Goal: Task Accomplishment & Management: Use online tool/utility

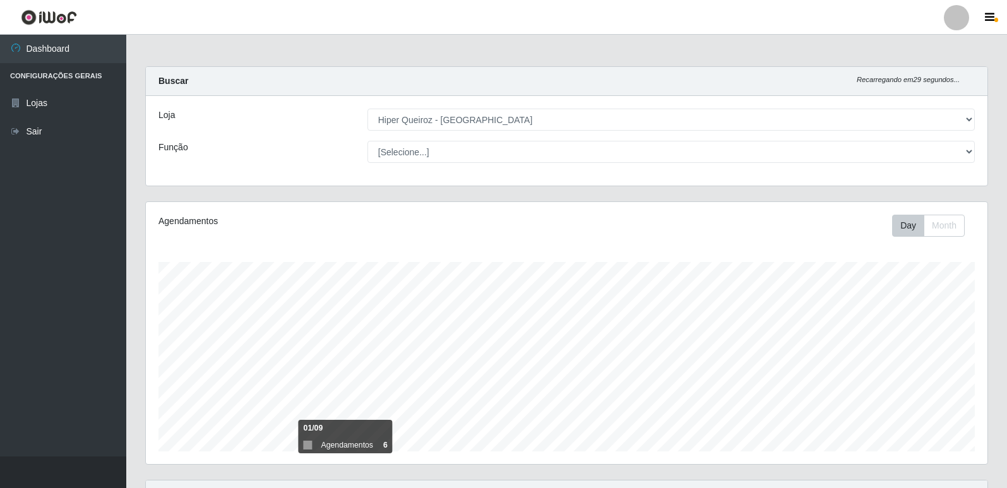
select select "516"
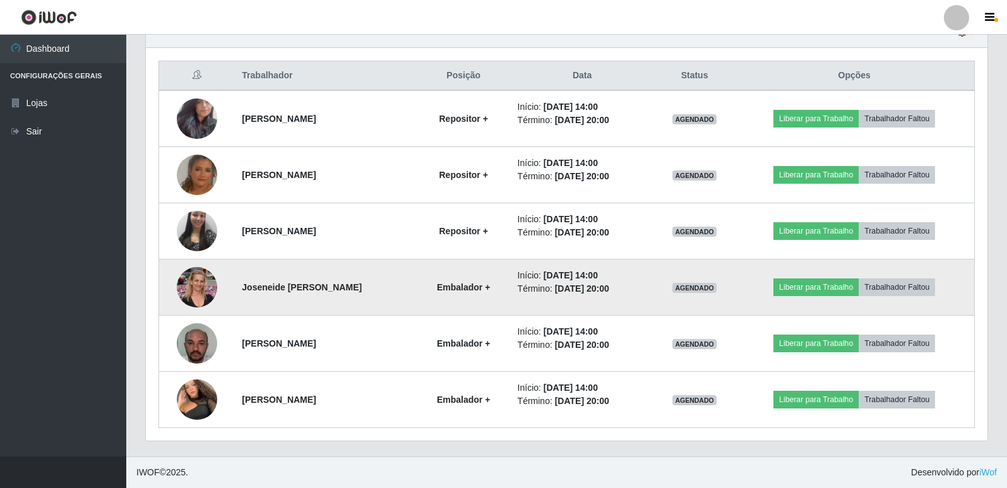
scroll to position [262, 842]
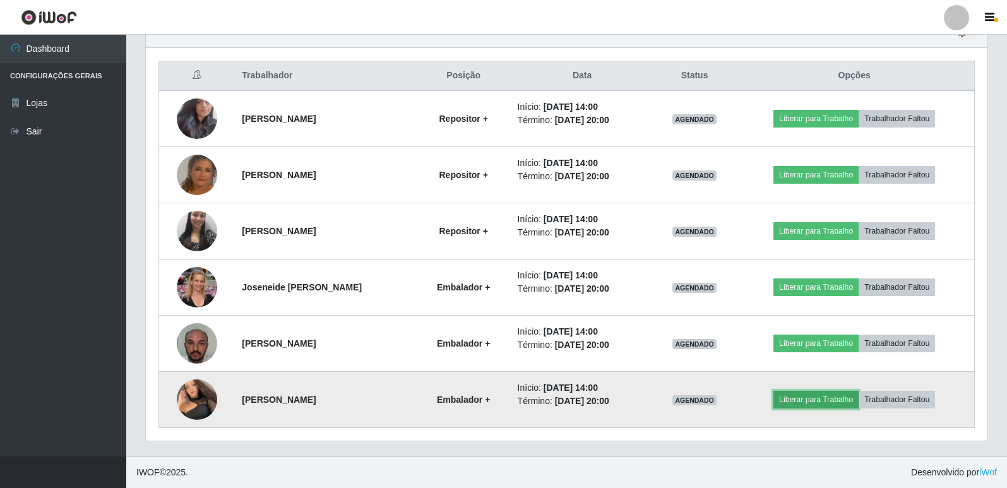
click at [818, 402] on button "Liberar para Trabalho" at bounding box center [815, 400] width 85 height 18
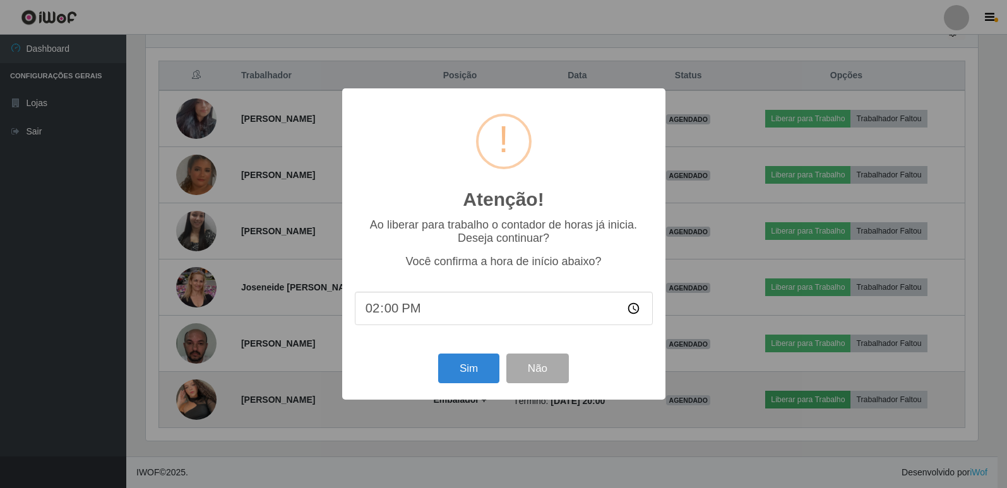
scroll to position [262, 835]
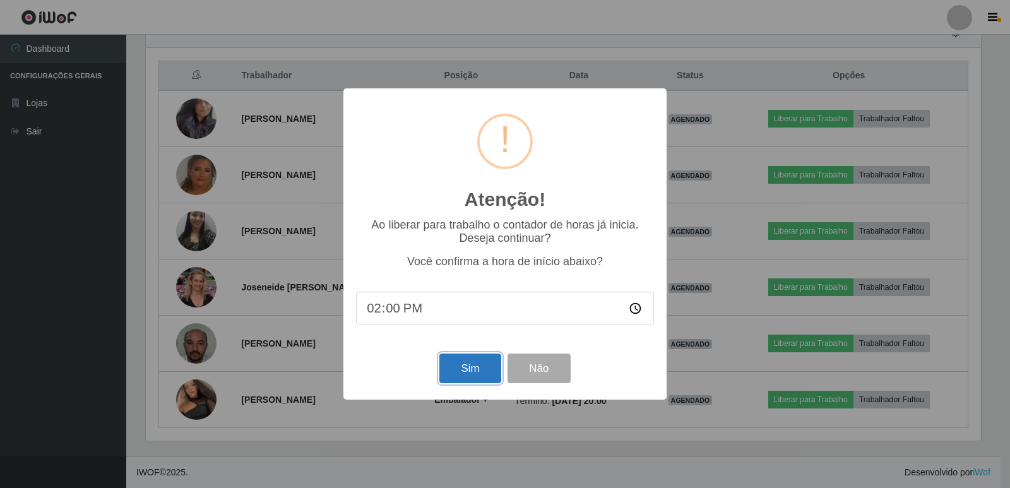
click at [468, 376] on button "Sim" at bounding box center [469, 369] width 61 height 30
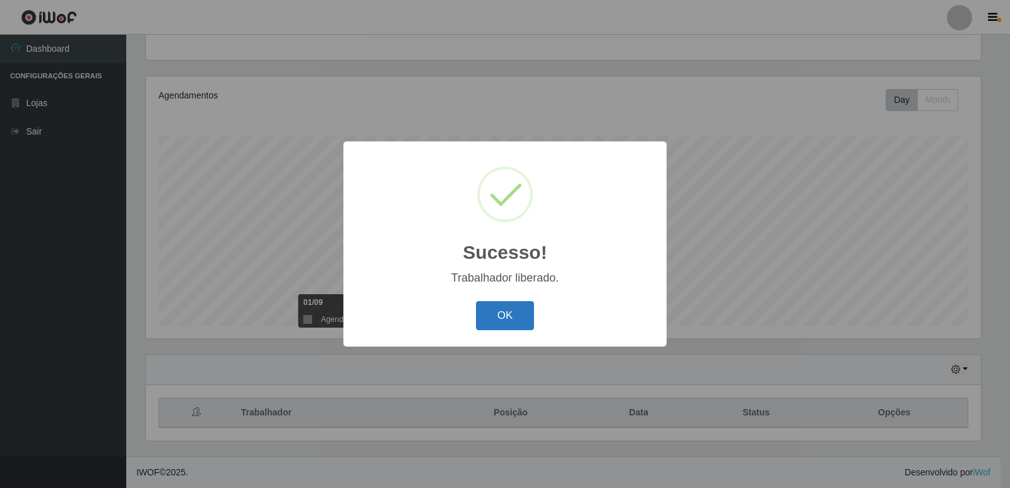
click at [504, 308] on button "OK" at bounding box center [505, 316] width 59 height 30
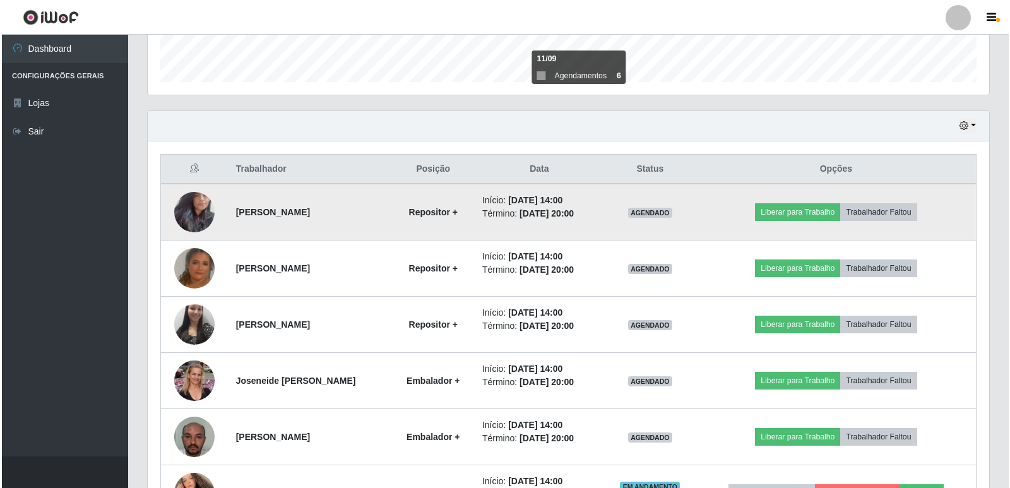
scroll to position [400, 0]
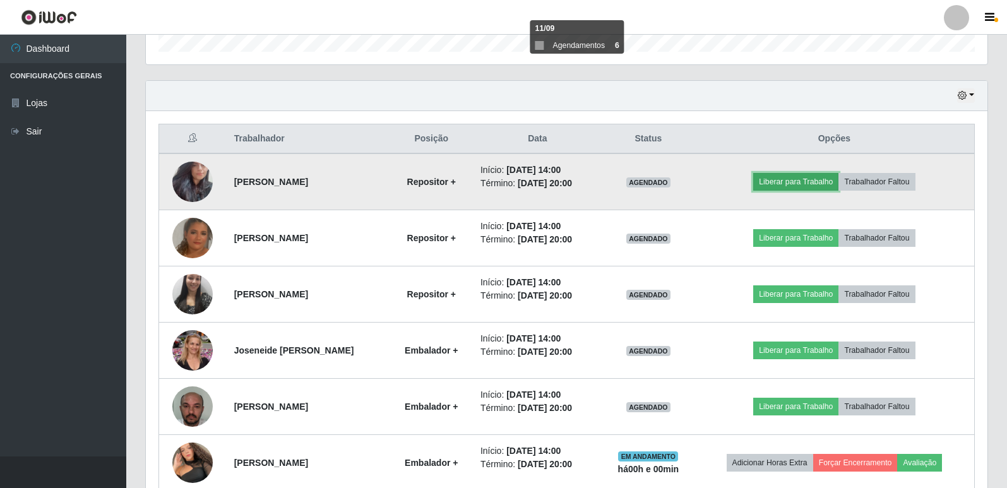
click at [831, 180] on button "Liberar para Trabalho" at bounding box center [795, 182] width 85 height 18
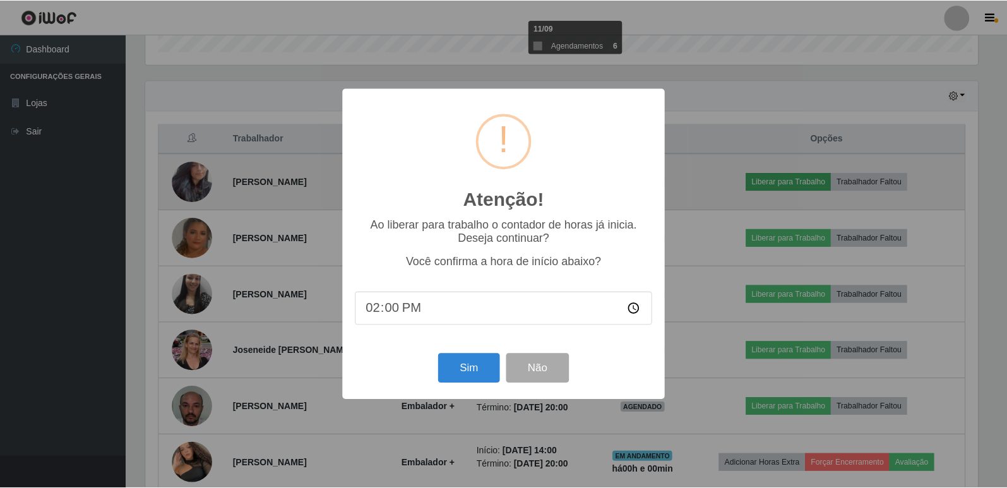
scroll to position [262, 835]
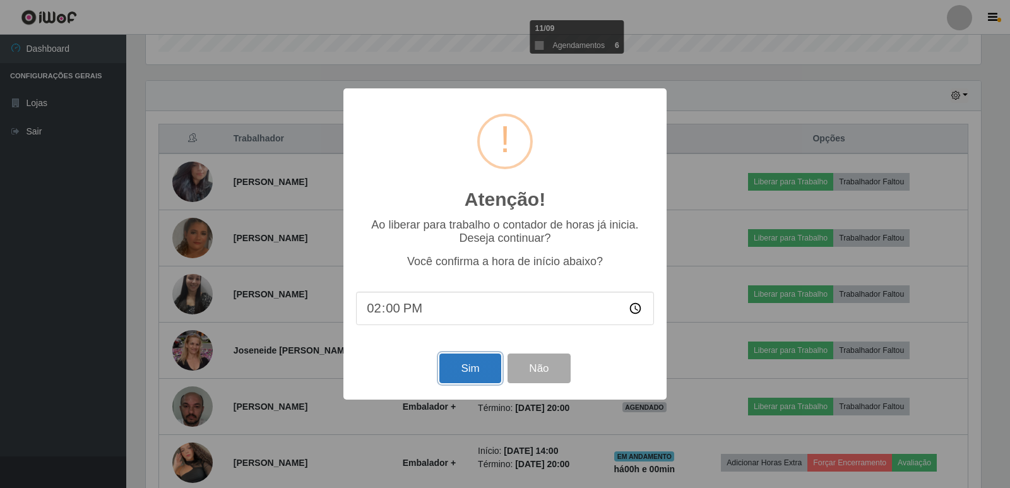
click at [479, 370] on button "Sim" at bounding box center [469, 369] width 61 height 30
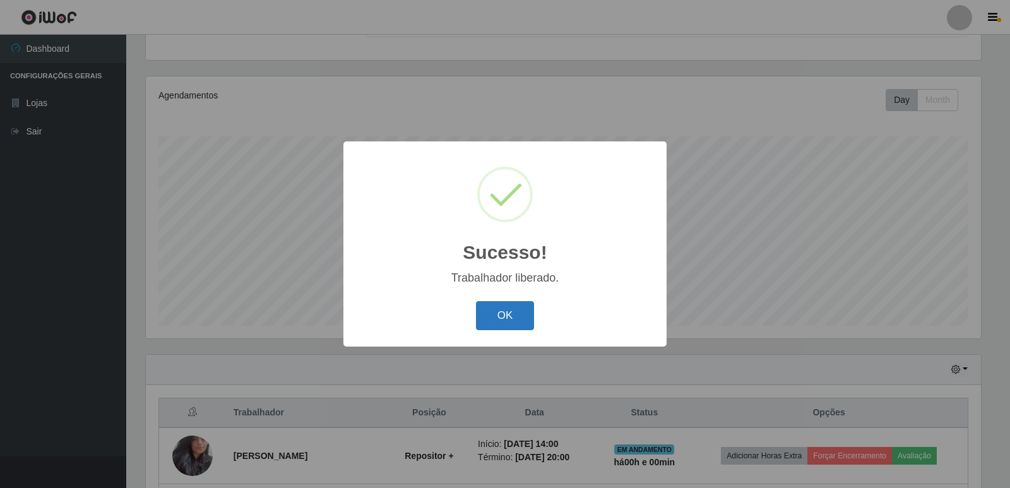
click at [507, 321] on button "OK" at bounding box center [505, 316] width 59 height 30
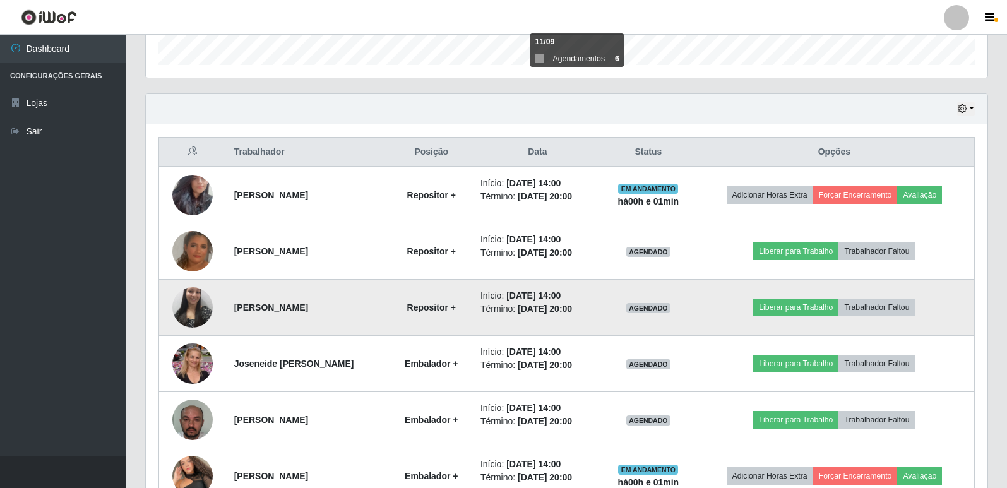
scroll to position [441, 0]
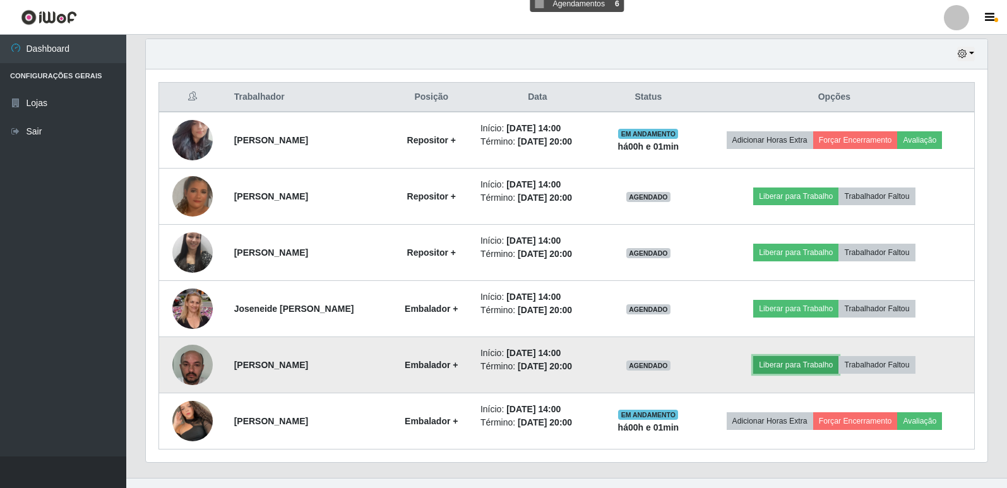
click at [806, 365] on button "Liberar para Trabalho" at bounding box center [795, 365] width 85 height 18
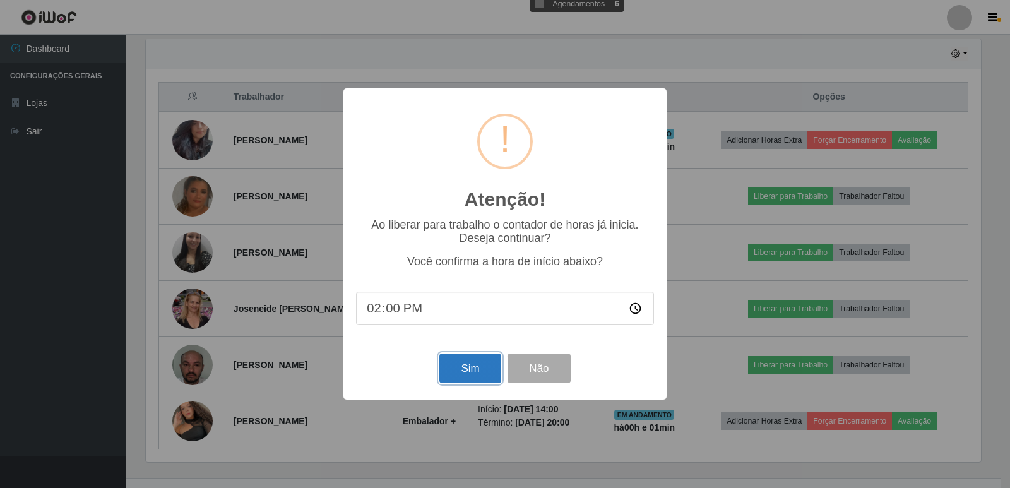
click at [466, 371] on button "Sim" at bounding box center [469, 369] width 61 height 30
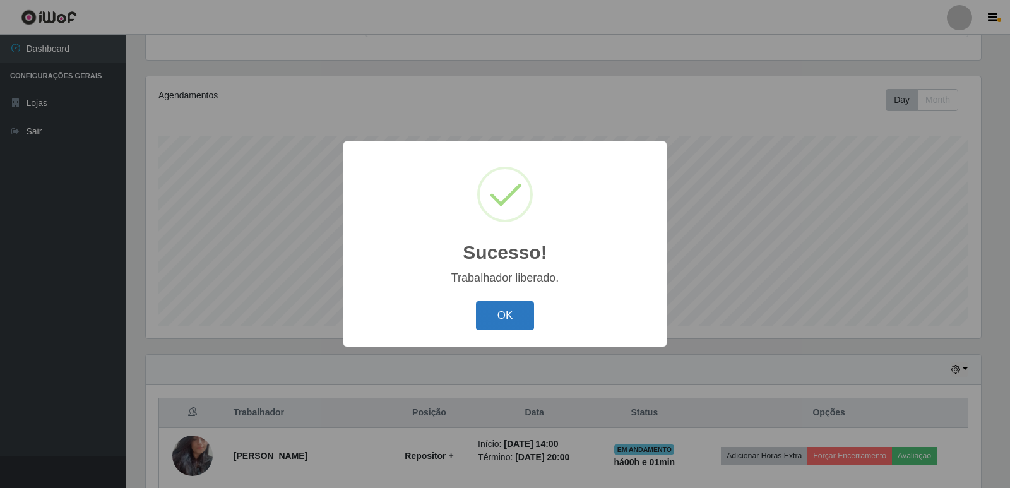
click at [520, 323] on button "OK" at bounding box center [505, 316] width 59 height 30
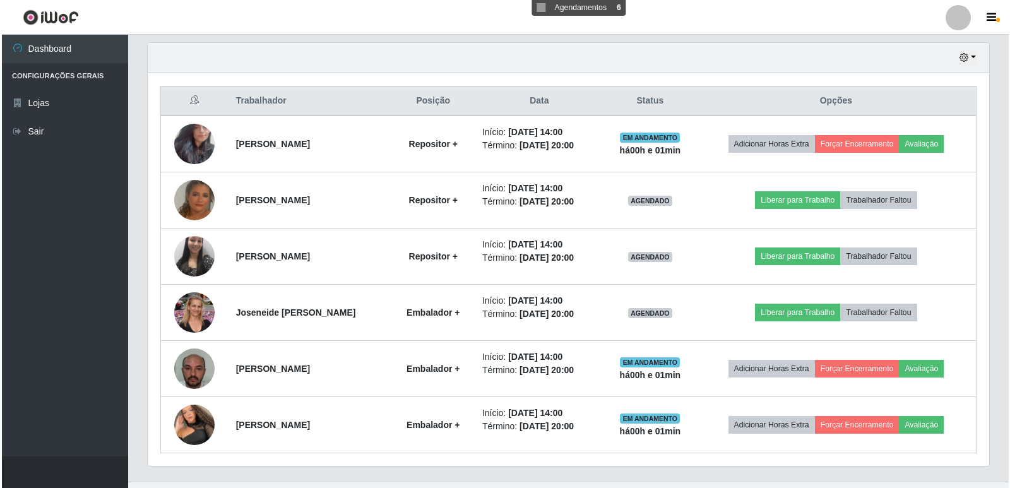
scroll to position [463, 0]
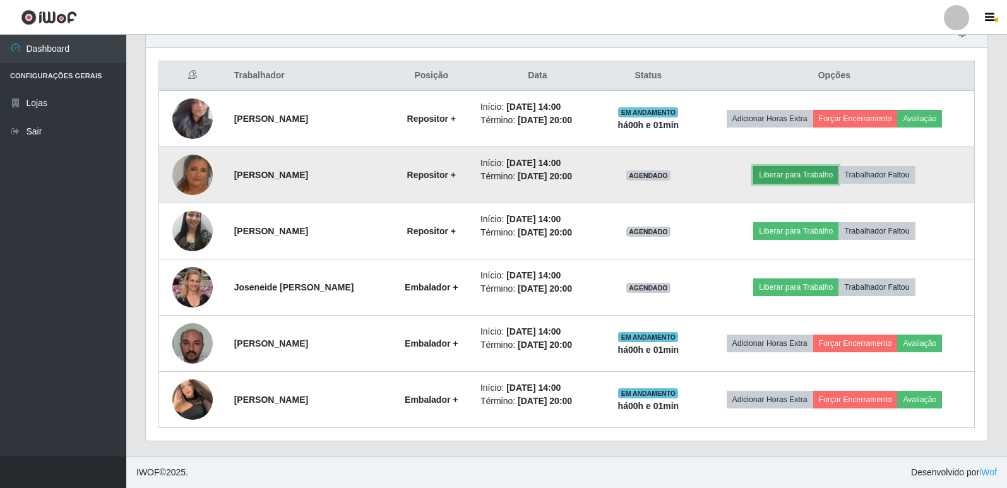
click at [809, 176] on button "Liberar para Trabalho" at bounding box center [795, 175] width 85 height 18
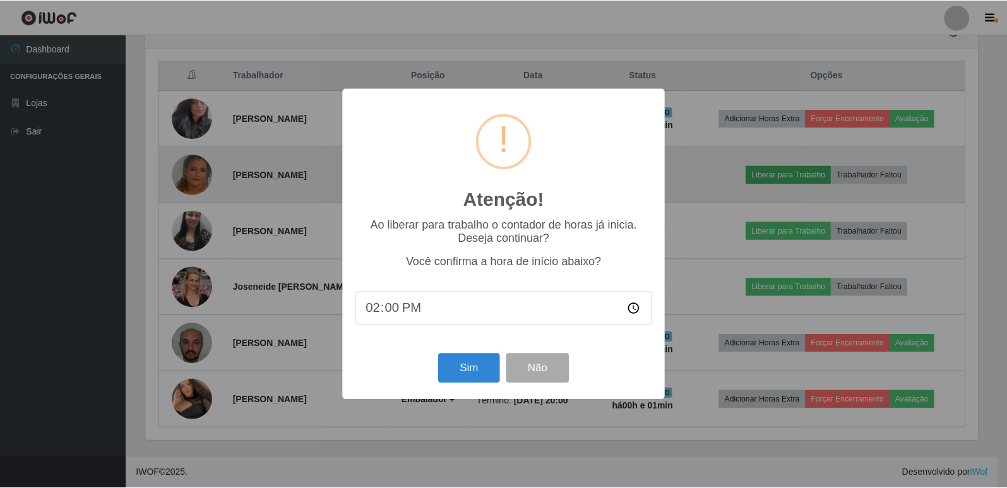
scroll to position [262, 835]
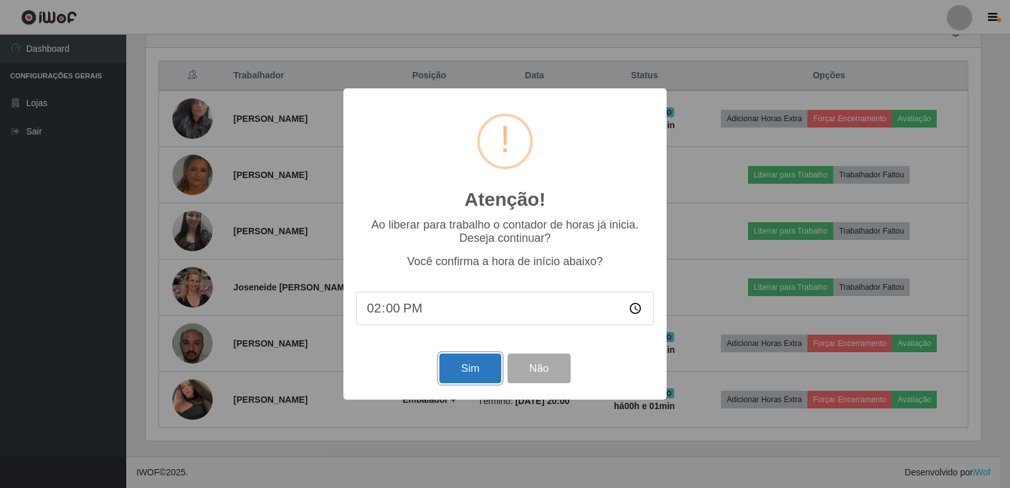
click at [475, 369] on button "Sim" at bounding box center [469, 369] width 61 height 30
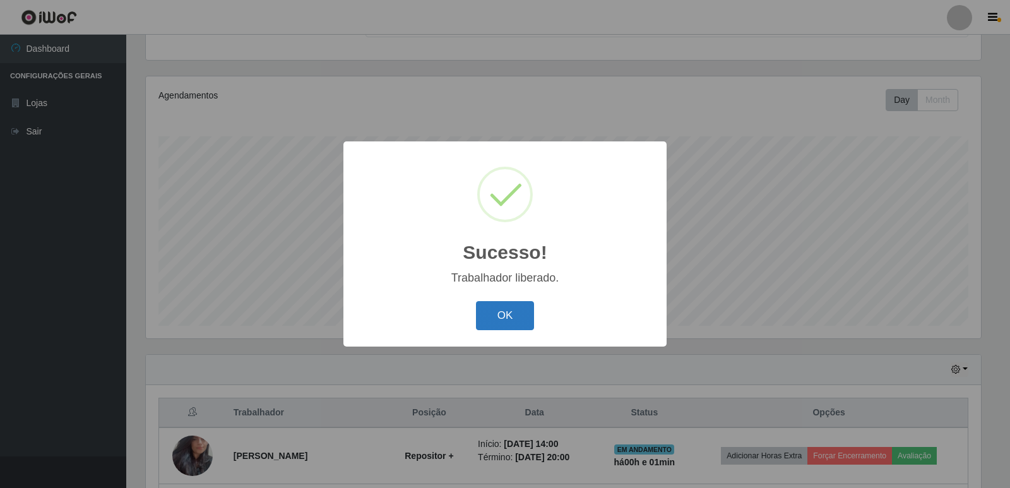
click at [493, 318] on button "OK" at bounding box center [505, 316] width 59 height 30
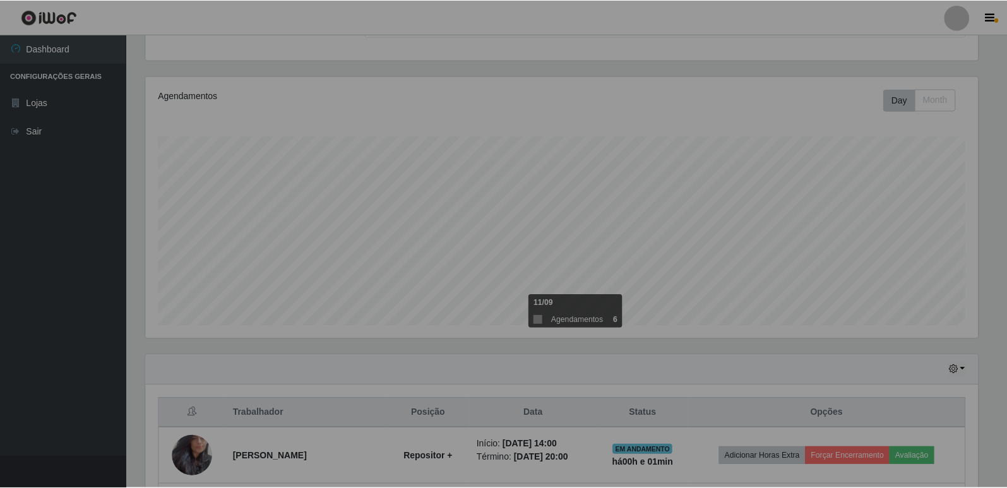
scroll to position [0, 0]
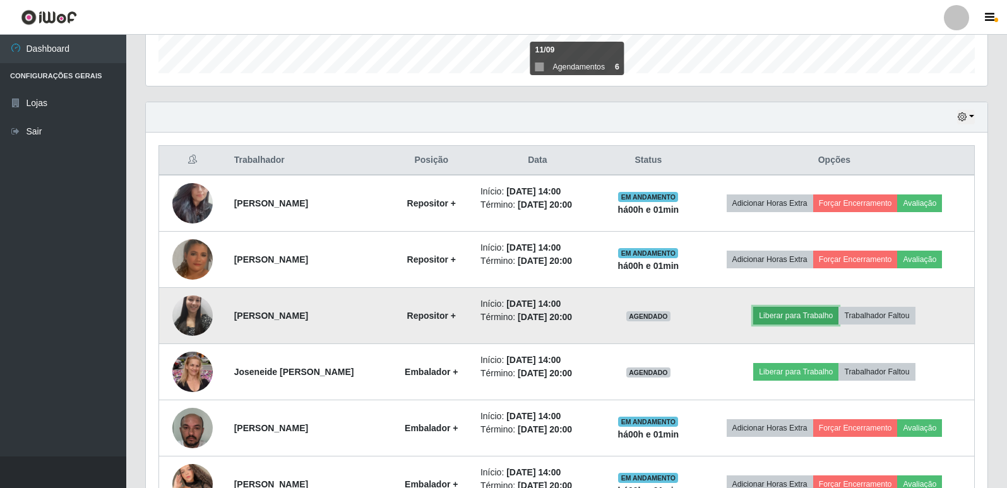
click at [815, 314] on button "Liberar para Trabalho" at bounding box center [795, 316] width 85 height 18
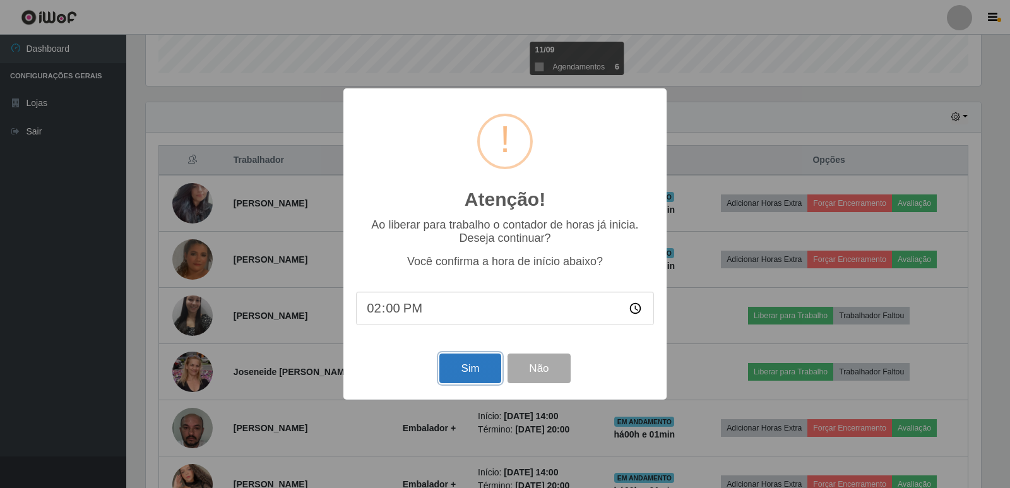
click at [468, 371] on button "Sim" at bounding box center [469, 369] width 61 height 30
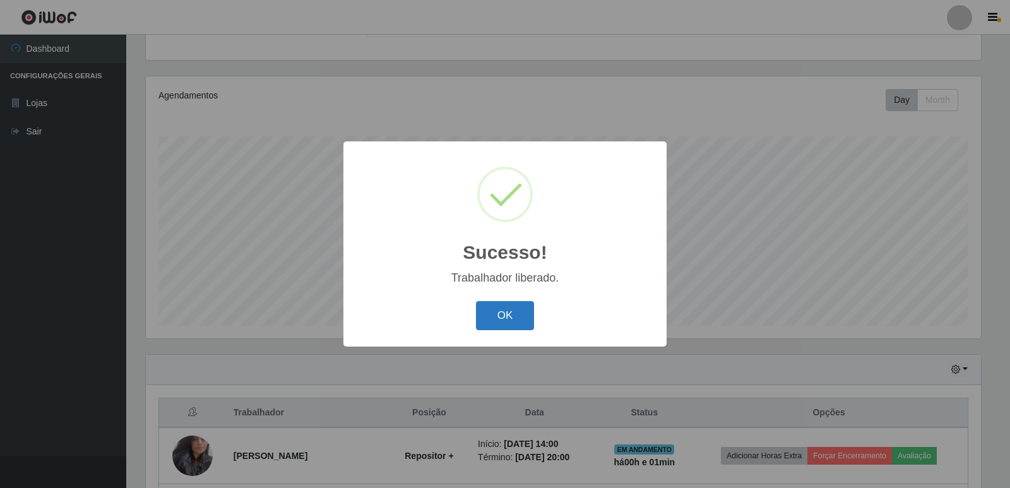
click at [498, 315] on button "OK" at bounding box center [505, 316] width 59 height 30
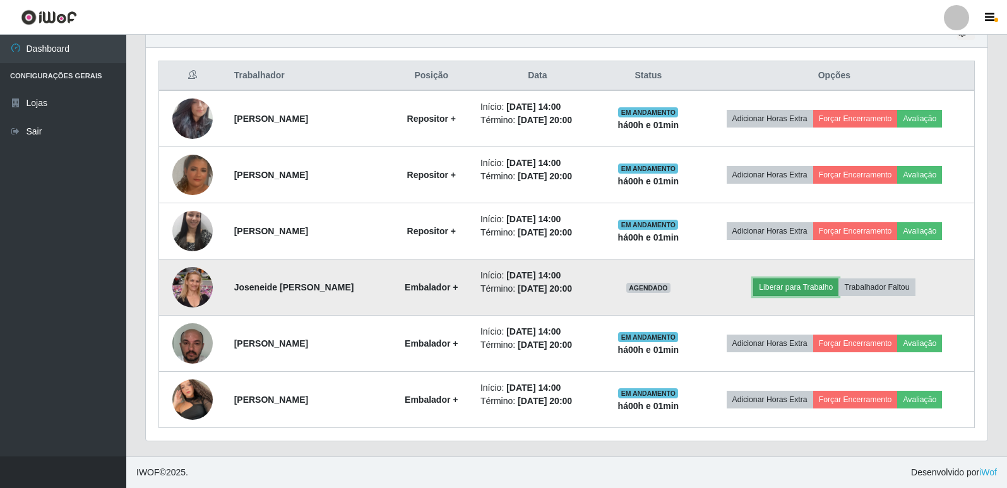
click at [826, 289] on button "Liberar para Trabalho" at bounding box center [795, 287] width 85 height 18
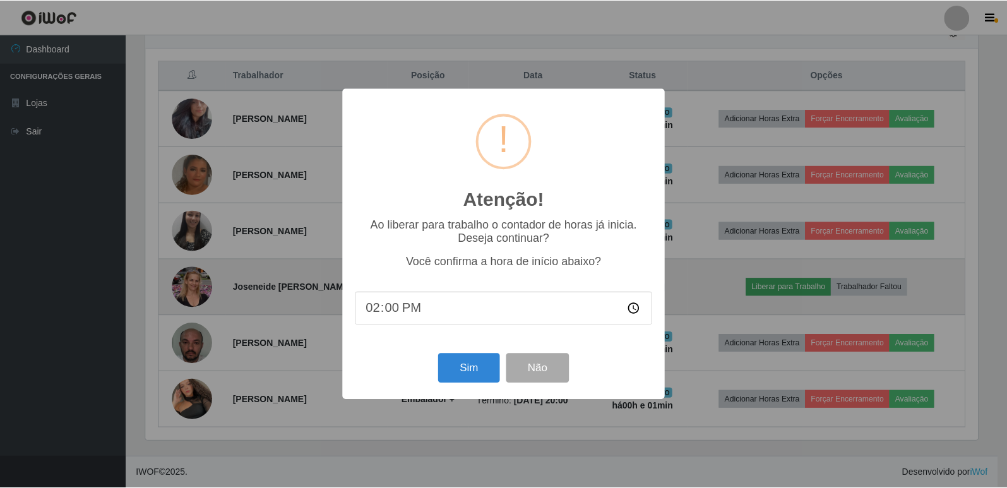
scroll to position [262, 835]
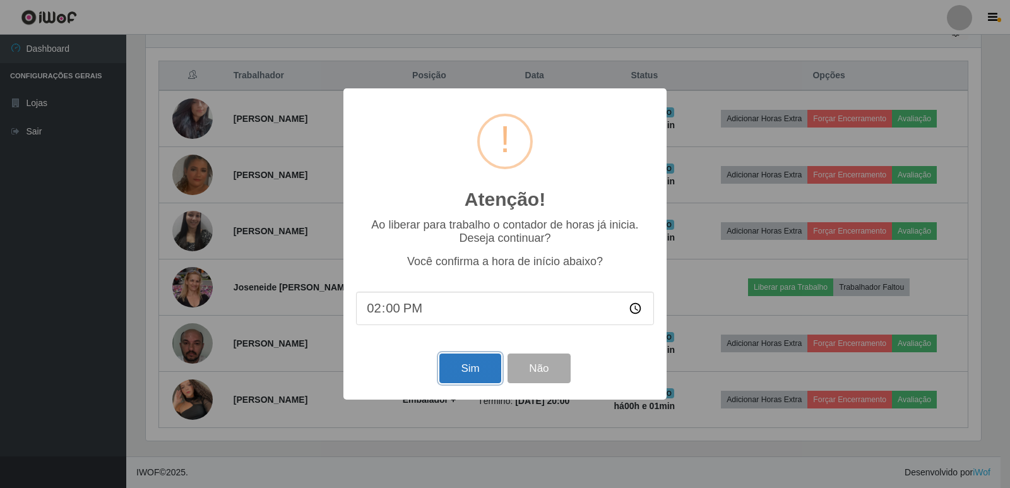
click at [473, 372] on button "Sim" at bounding box center [469, 369] width 61 height 30
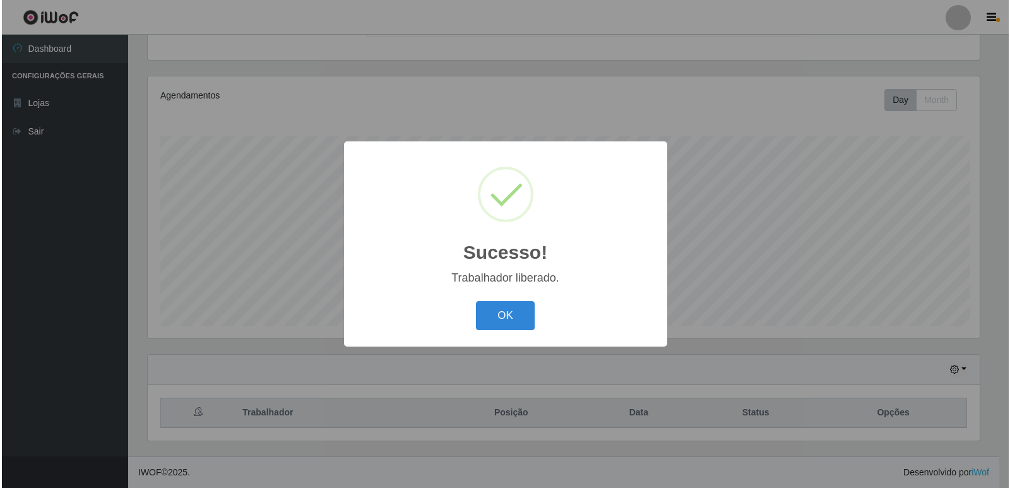
scroll to position [631038, 630465]
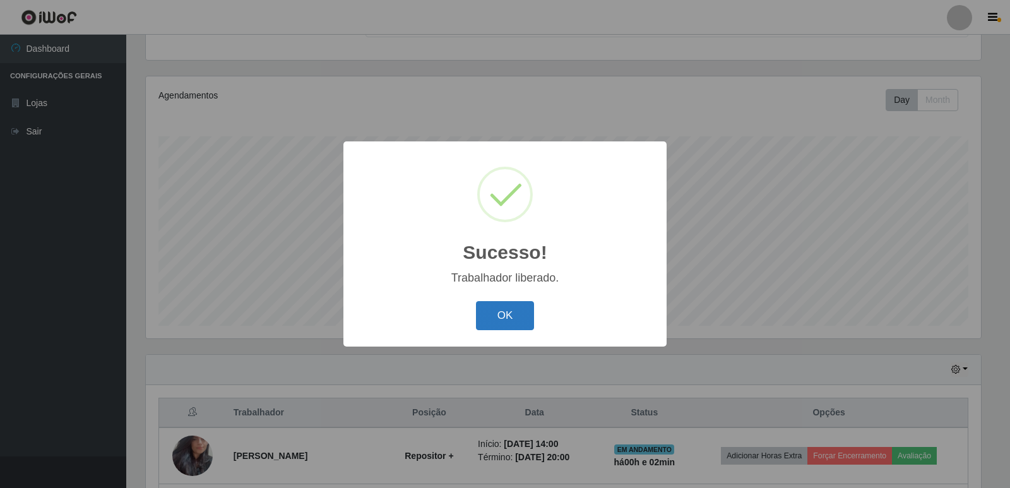
click at [509, 321] on button "OK" at bounding box center [505, 316] width 59 height 30
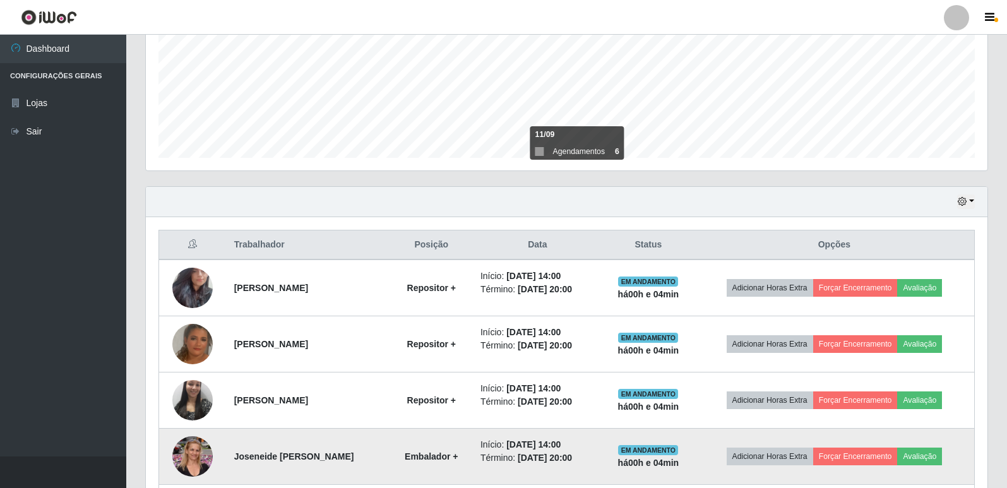
scroll to position [463, 0]
